Goal: Book appointment/travel/reservation

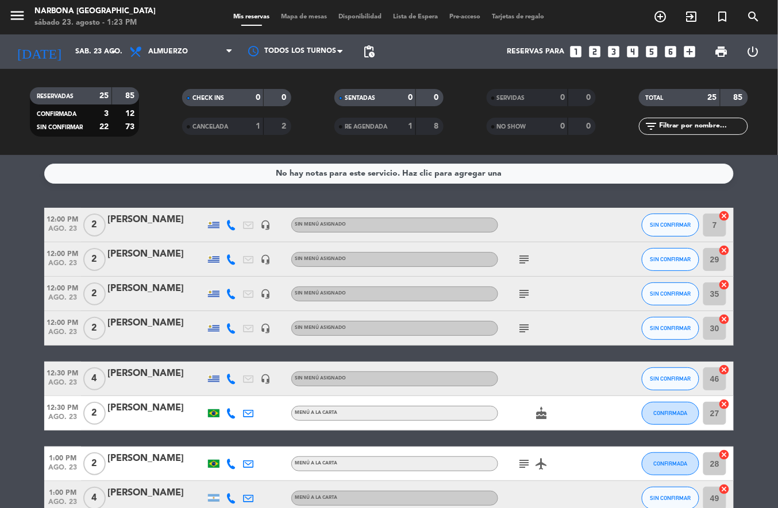
click at [600, 45] on icon "looks_two" at bounding box center [594, 51] width 15 height 15
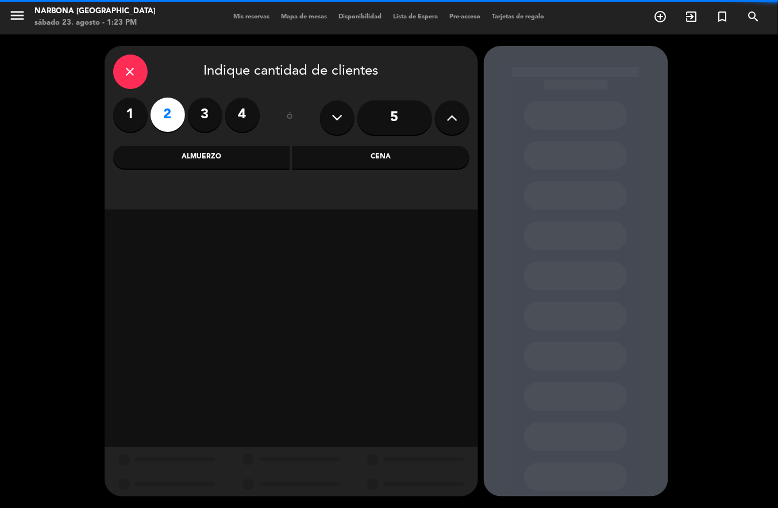
click at [221, 102] on div "1 2 3 4" at bounding box center [186, 115] width 147 height 34
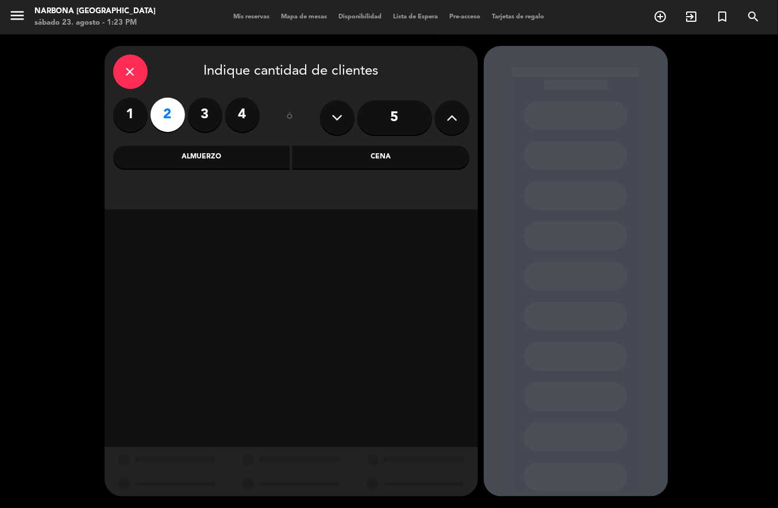
click at [205, 118] on label "3" at bounding box center [205, 115] width 34 height 34
click at [210, 157] on div "Almuerzo" at bounding box center [201, 157] width 177 height 23
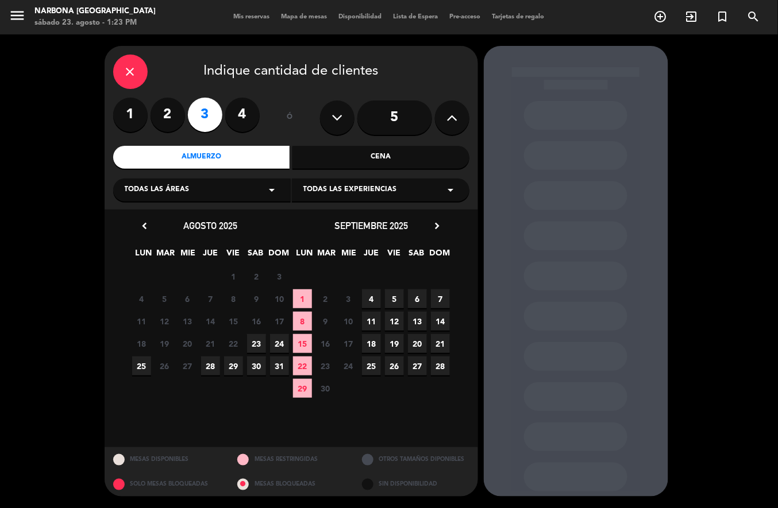
click at [252, 343] on span "23" at bounding box center [256, 343] width 19 height 19
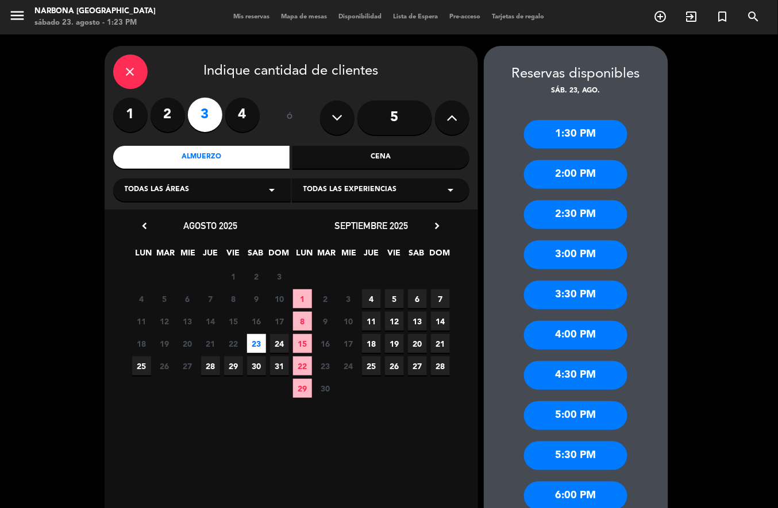
click at [580, 124] on div "1:30 PM" at bounding box center [575, 134] width 103 height 29
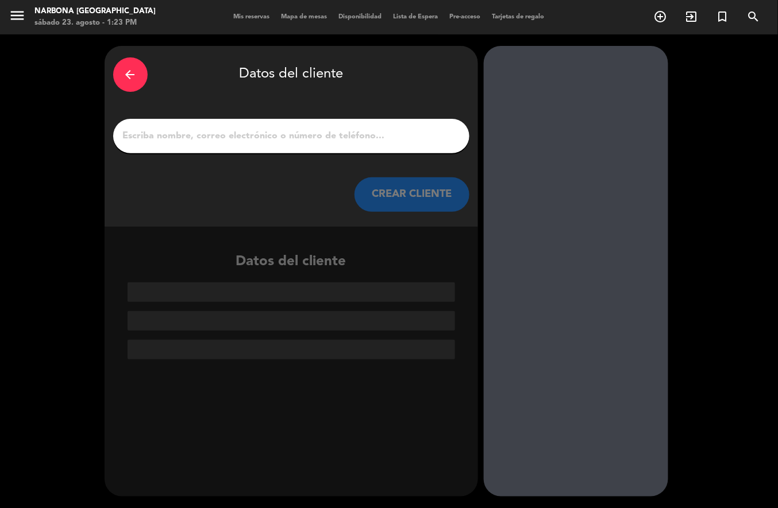
click at [355, 138] on input "1" at bounding box center [291, 136] width 339 height 16
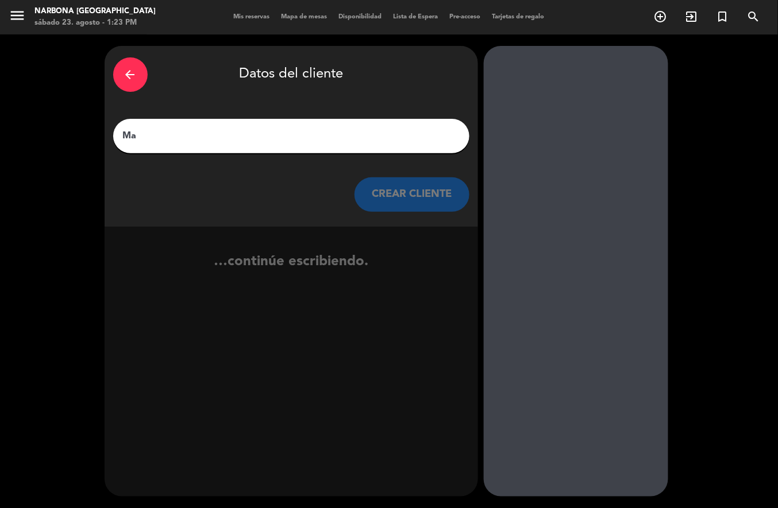
type input "Mar"
click at [129, 72] on icon "arrow_back" at bounding box center [131, 75] width 14 height 14
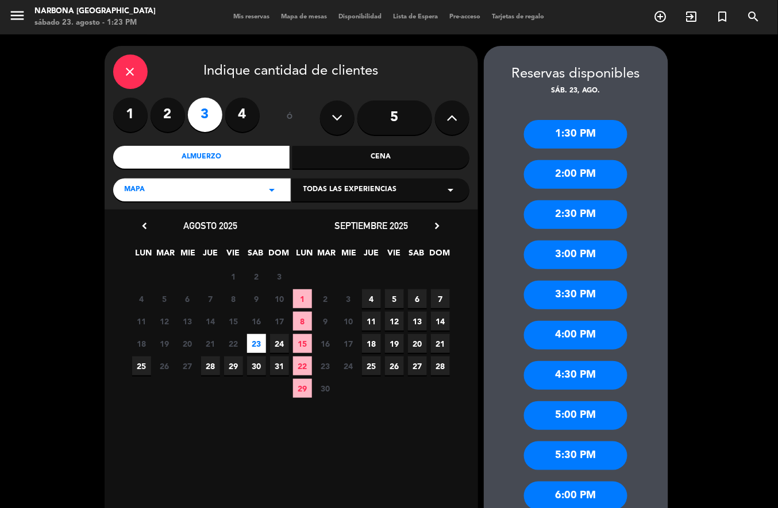
click at [132, 74] on icon "close" at bounding box center [131, 72] width 14 height 14
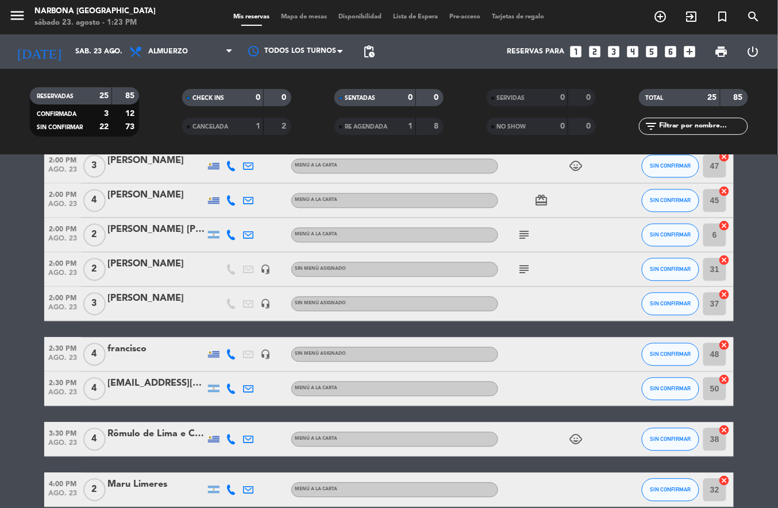
scroll to position [731, 0]
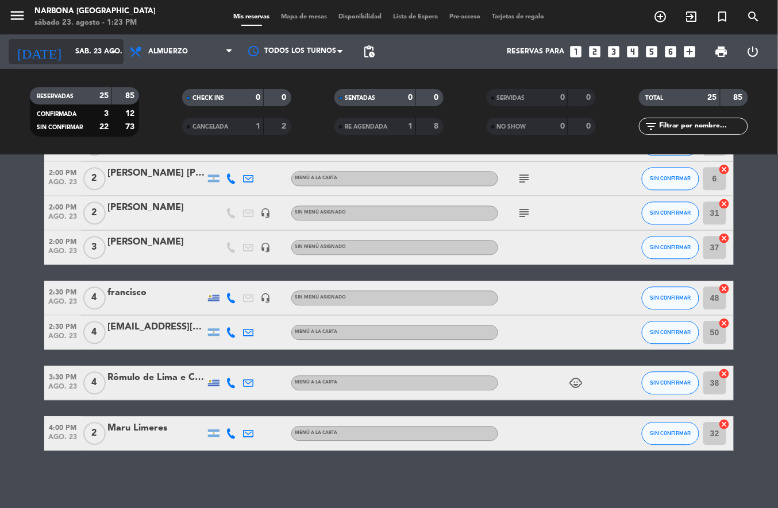
click at [85, 54] on input "sáb. 23 ago." at bounding box center [118, 52] width 97 height 20
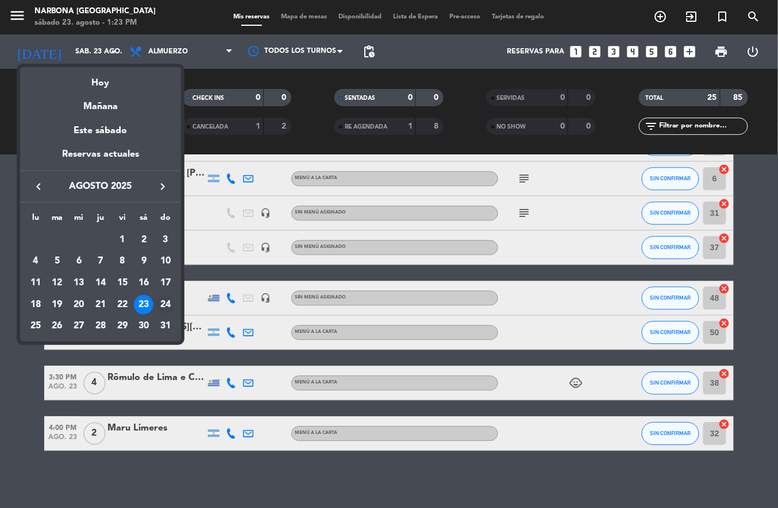
click at [164, 306] on div "24" at bounding box center [166, 305] width 20 height 20
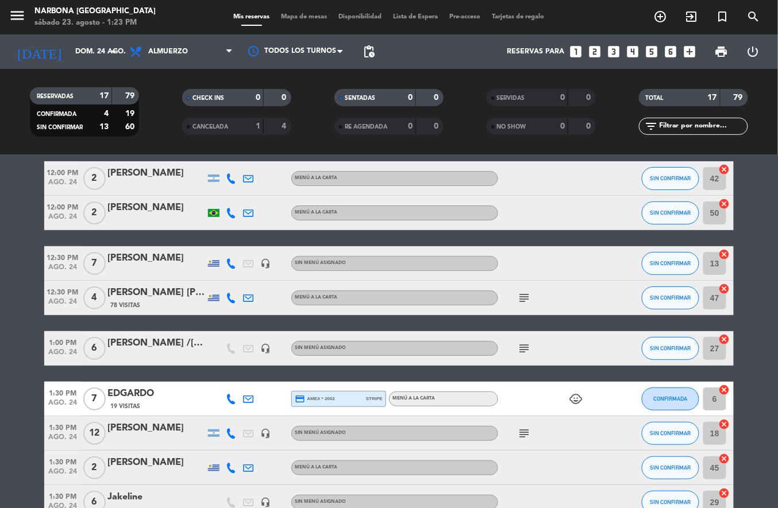
scroll to position [0, 0]
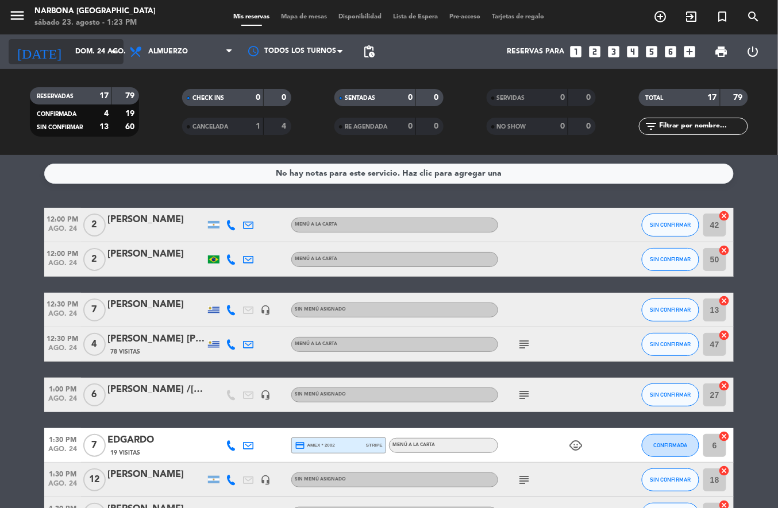
click at [86, 59] on input "dom. 24 ago." at bounding box center [118, 52] width 97 height 20
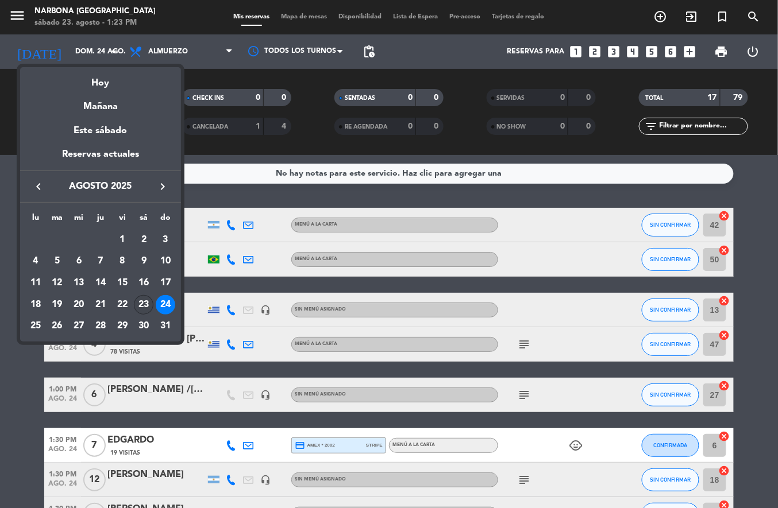
click at [148, 304] on div "23" at bounding box center [144, 305] width 20 height 20
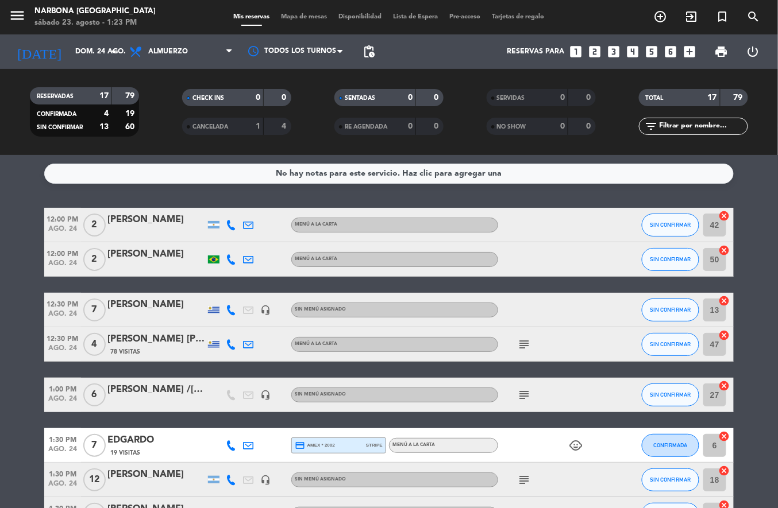
type input "sáb. 23 ago."
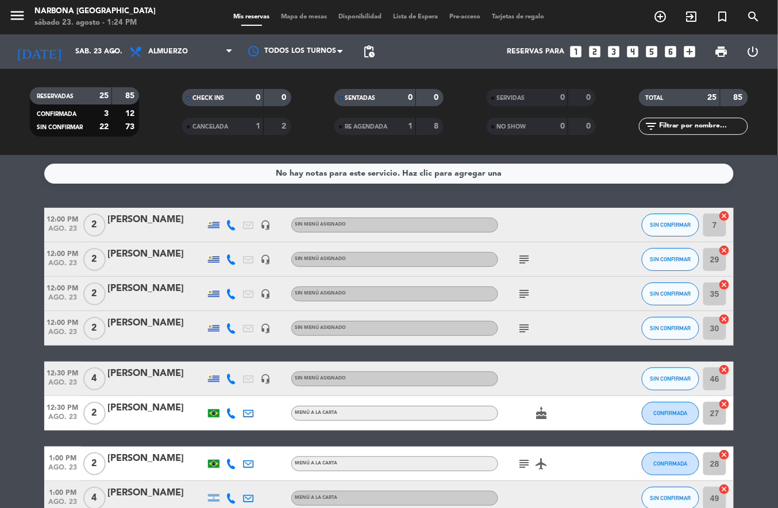
click at [418, 14] on span "Lista de Espera" at bounding box center [416, 17] width 56 height 6
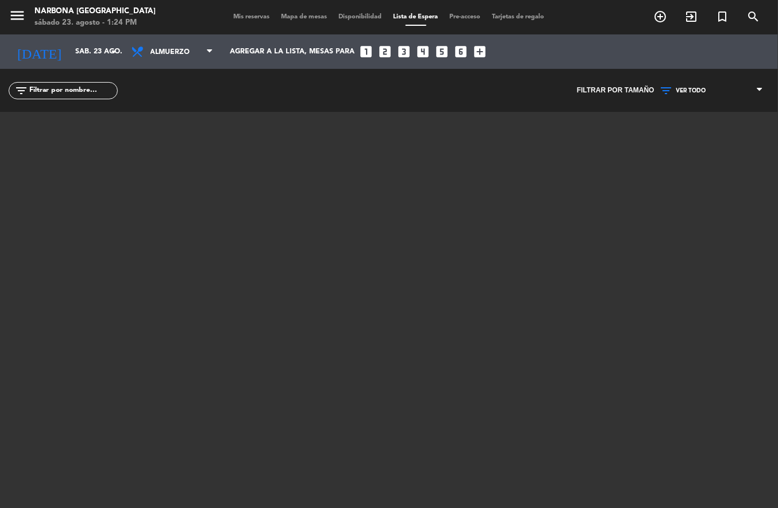
click at [234, 14] on span "Mis reservas" at bounding box center [252, 17] width 48 height 6
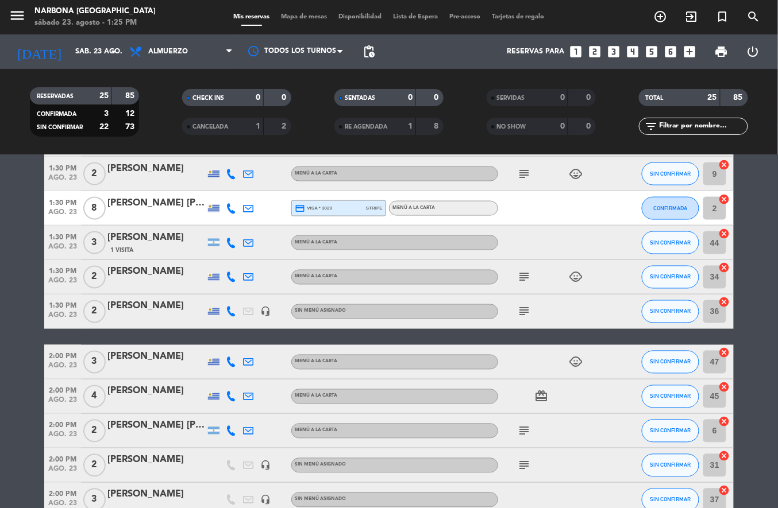
scroll to position [487, 0]
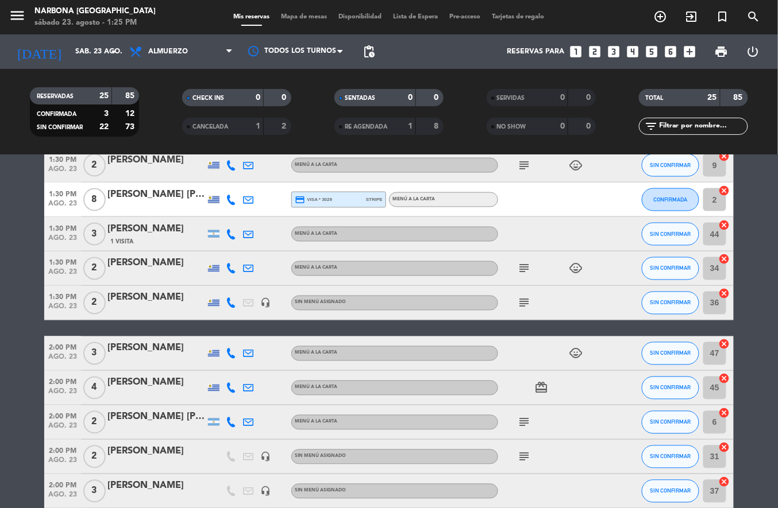
click at [527, 296] on icon "subject" at bounding box center [524, 303] width 14 height 14
